Goal: Task Accomplishment & Management: Use online tool/utility

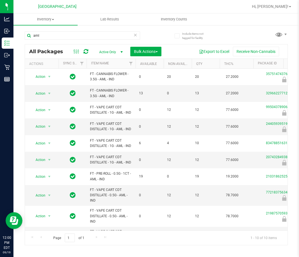
scroll to position [21, 0]
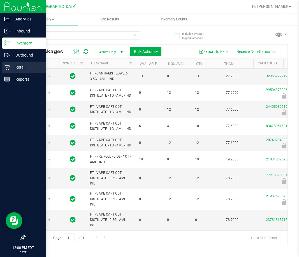
click at [13, 66] on p "Retail" at bounding box center [27, 67] width 34 height 7
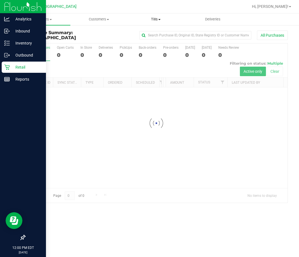
click at [156, 20] on span "Tills" at bounding box center [155, 19] width 56 height 5
click at [152, 31] on span "Manage tills" at bounding box center [146, 33] width 38 height 5
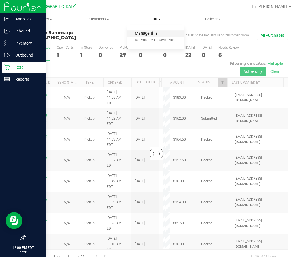
click at [146, 32] on span "Manage tills" at bounding box center [146, 33] width 38 height 5
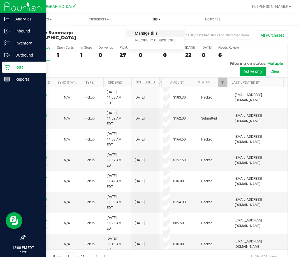
click at [148, 33] on span "Manage tills" at bounding box center [146, 33] width 38 height 5
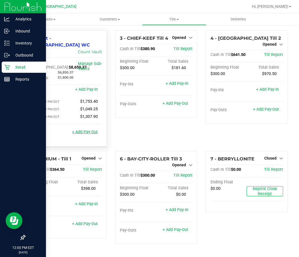
click at [89, 130] on link "+ Add Pay-Out" at bounding box center [85, 132] width 26 height 5
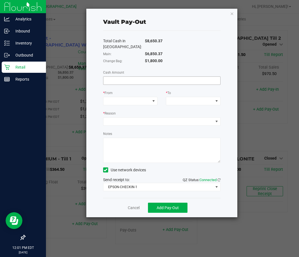
click at [151, 83] on input at bounding box center [161, 81] width 117 height 8
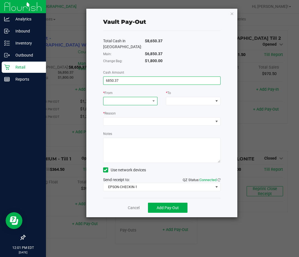
type input "$6,850.37"
click at [145, 100] on span at bounding box center [126, 101] width 47 height 8
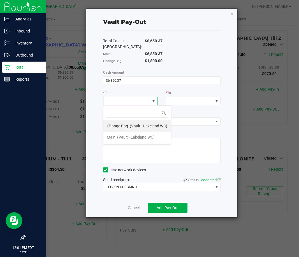
scroll to position [8, 54]
click at [137, 135] on span "(Vault - Lakeland WC)" at bounding box center [136, 137] width 38 height 4
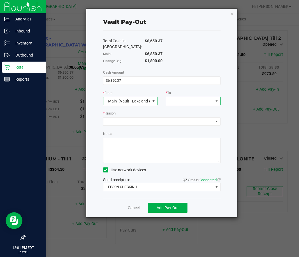
click at [187, 100] on span at bounding box center [189, 101] width 47 height 8
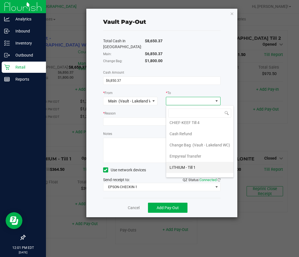
scroll to position [22, 0]
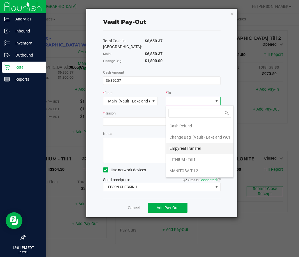
click at [190, 149] on span "Empyreal Transfer" at bounding box center [185, 148] width 32 height 4
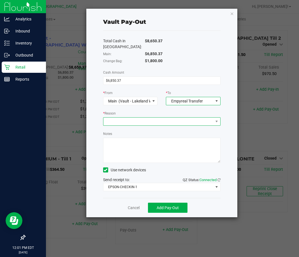
click at [173, 122] on span at bounding box center [158, 122] width 110 height 8
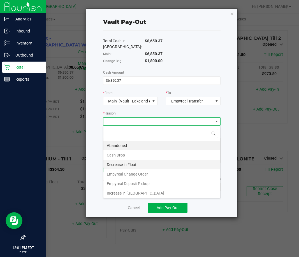
scroll to position [1, 0]
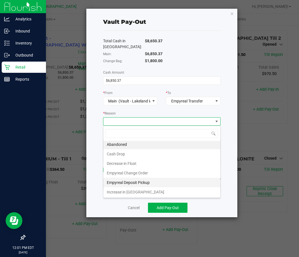
click at [136, 182] on li "Empyreal Deposit Pickup" at bounding box center [161, 183] width 117 height 10
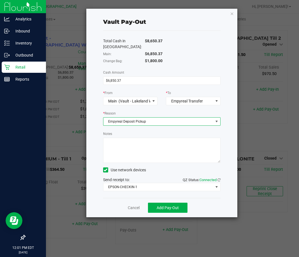
click at [136, 150] on textarea "Notes" at bounding box center [161, 150] width 117 height 25
type textarea "7"
type textarea "#7937 and #7938"
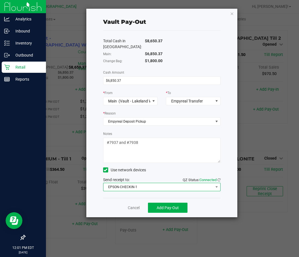
click at [166, 187] on span "EPSON-CHECKIN-1" at bounding box center [158, 187] width 110 height 8
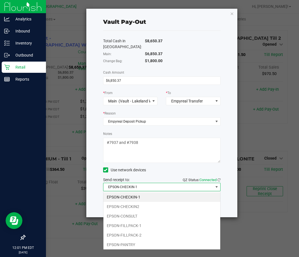
scroll to position [8, 117]
click at [138, 225] on li "EPSON-FILLPACK-1" at bounding box center [161, 226] width 117 height 10
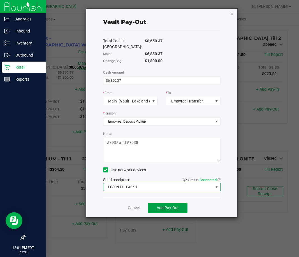
click at [177, 210] on button "Add Pay-Out" at bounding box center [167, 208] width 39 height 10
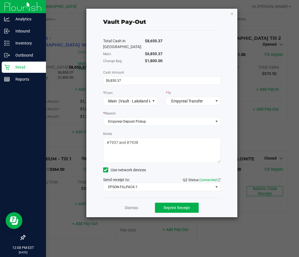
click at [232, 13] on icon "button" at bounding box center [232, 13] width 4 height 7
